Goal: Navigation & Orientation: Find specific page/section

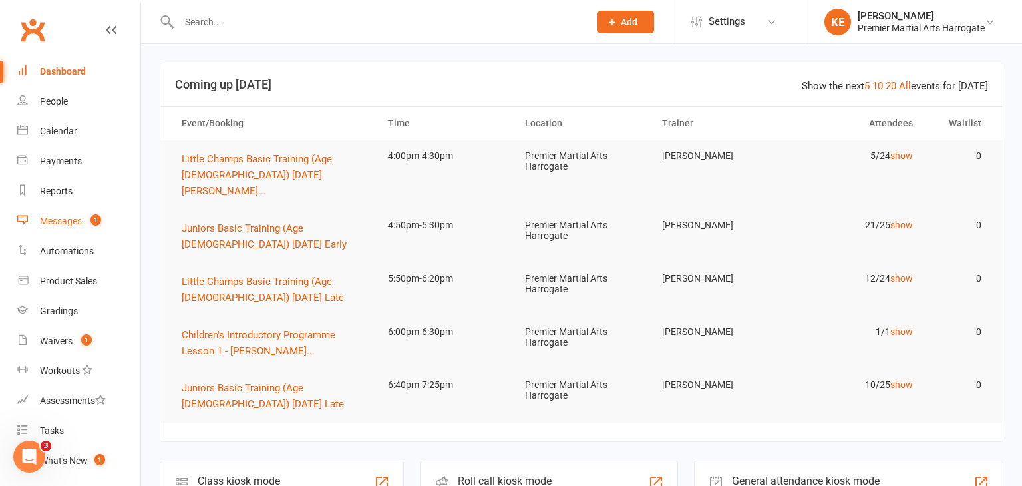
click at [51, 219] on div "Messages" at bounding box center [61, 221] width 42 height 11
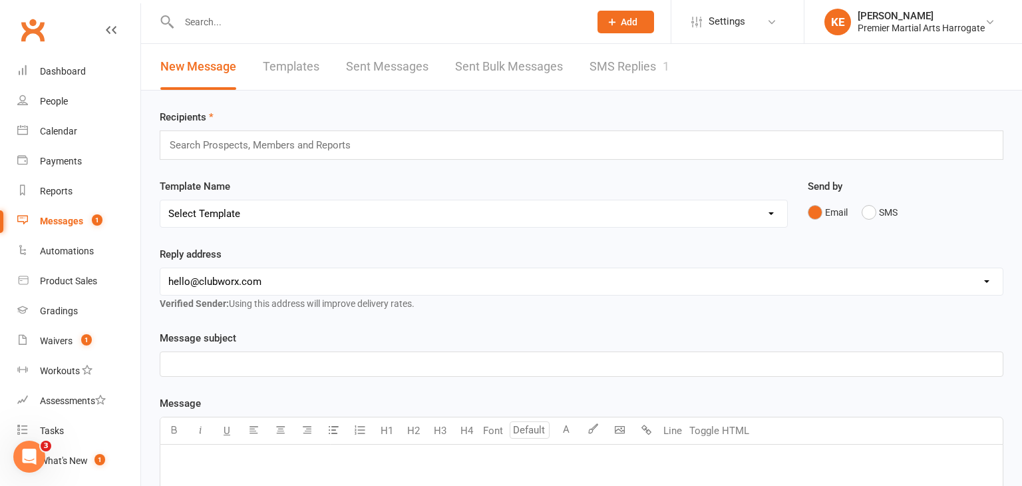
click at [627, 69] on link "SMS Replies 1" at bounding box center [630, 67] width 80 height 46
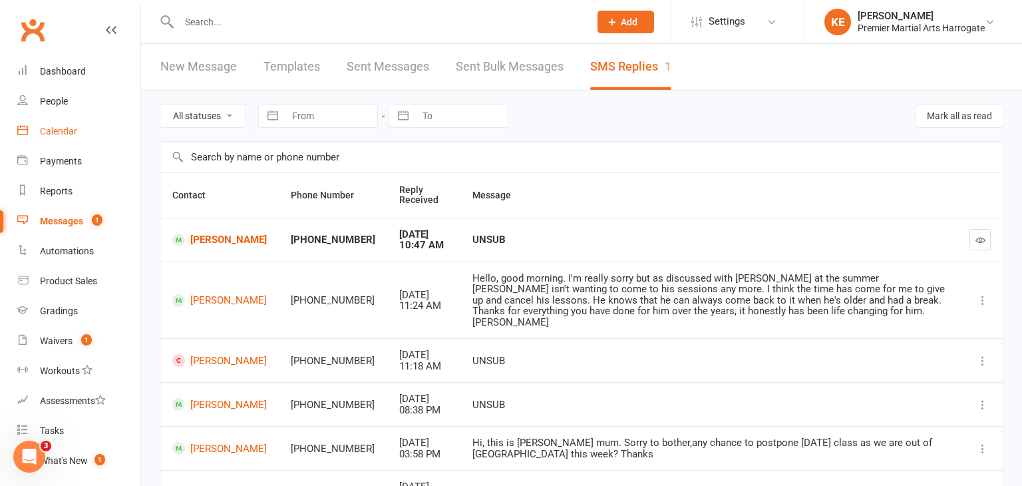
click at [61, 126] on div "Calendar" at bounding box center [58, 131] width 37 height 11
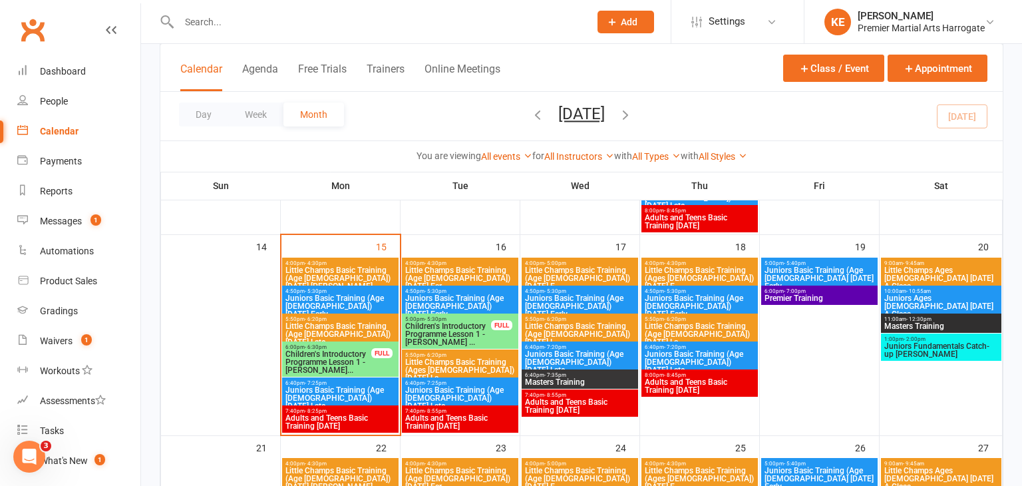
scroll to position [486, 0]
